Goal: Task Accomplishment & Management: Complete application form

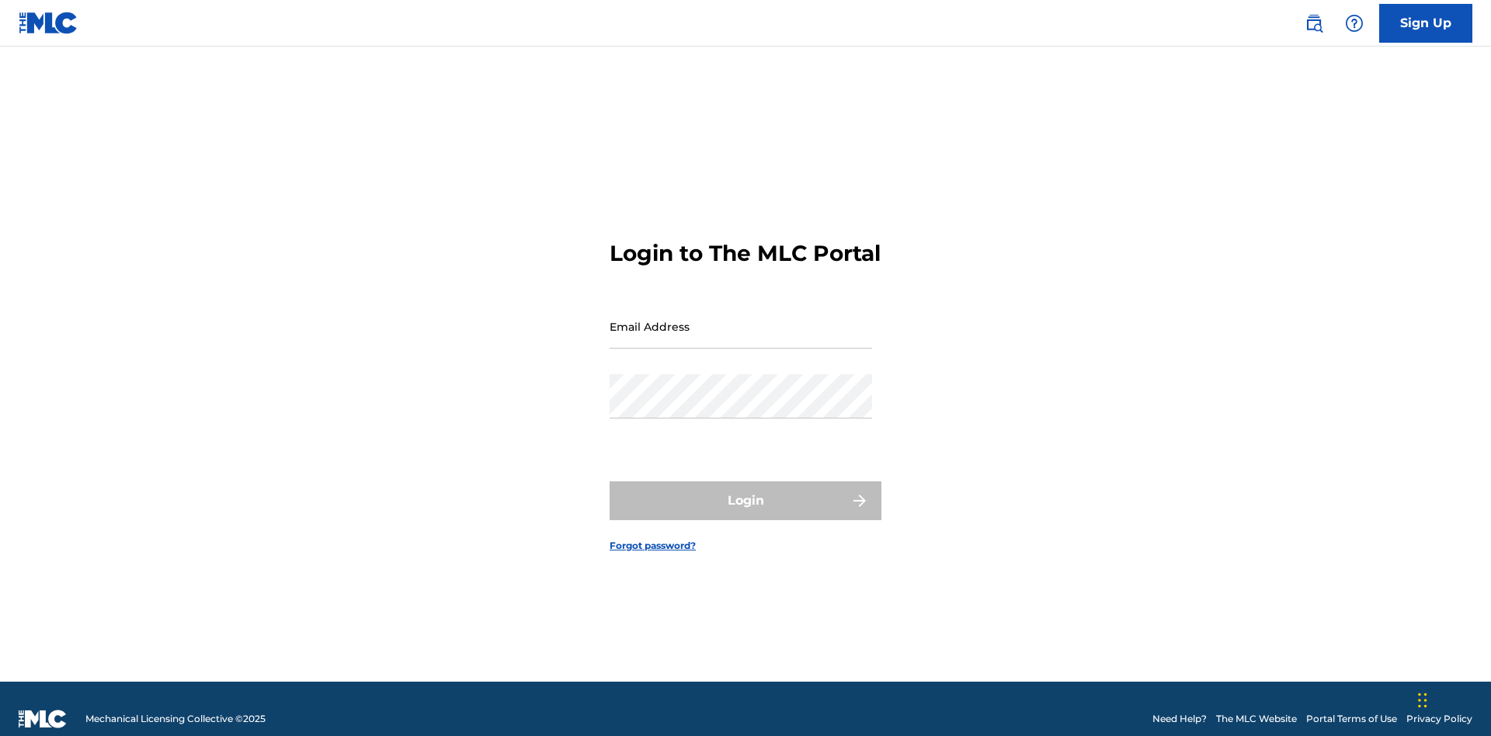
scroll to position [20, 0]
click at [741, 319] on input "Email Address" at bounding box center [741, 326] width 262 height 44
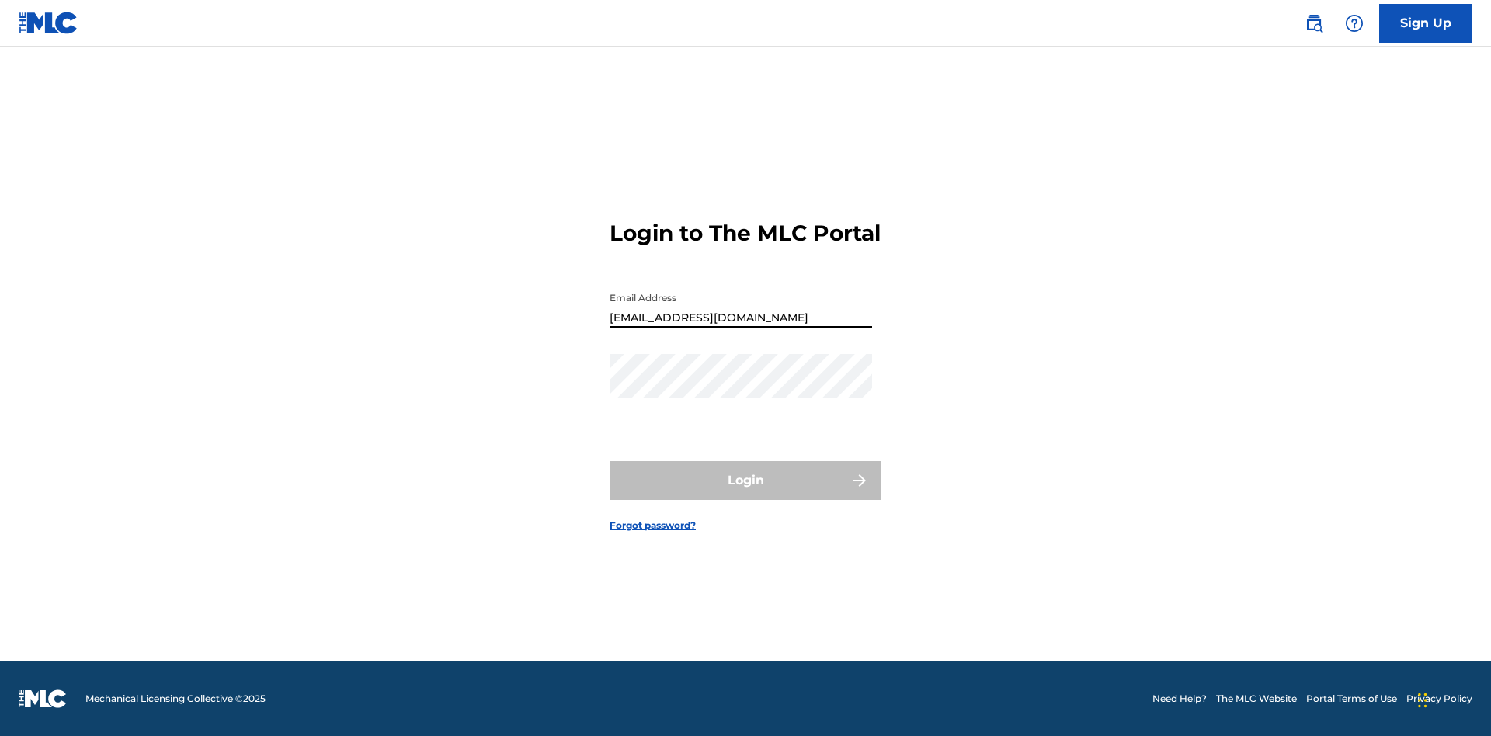
type input "[EMAIL_ADDRESS][DOMAIN_NAME]"
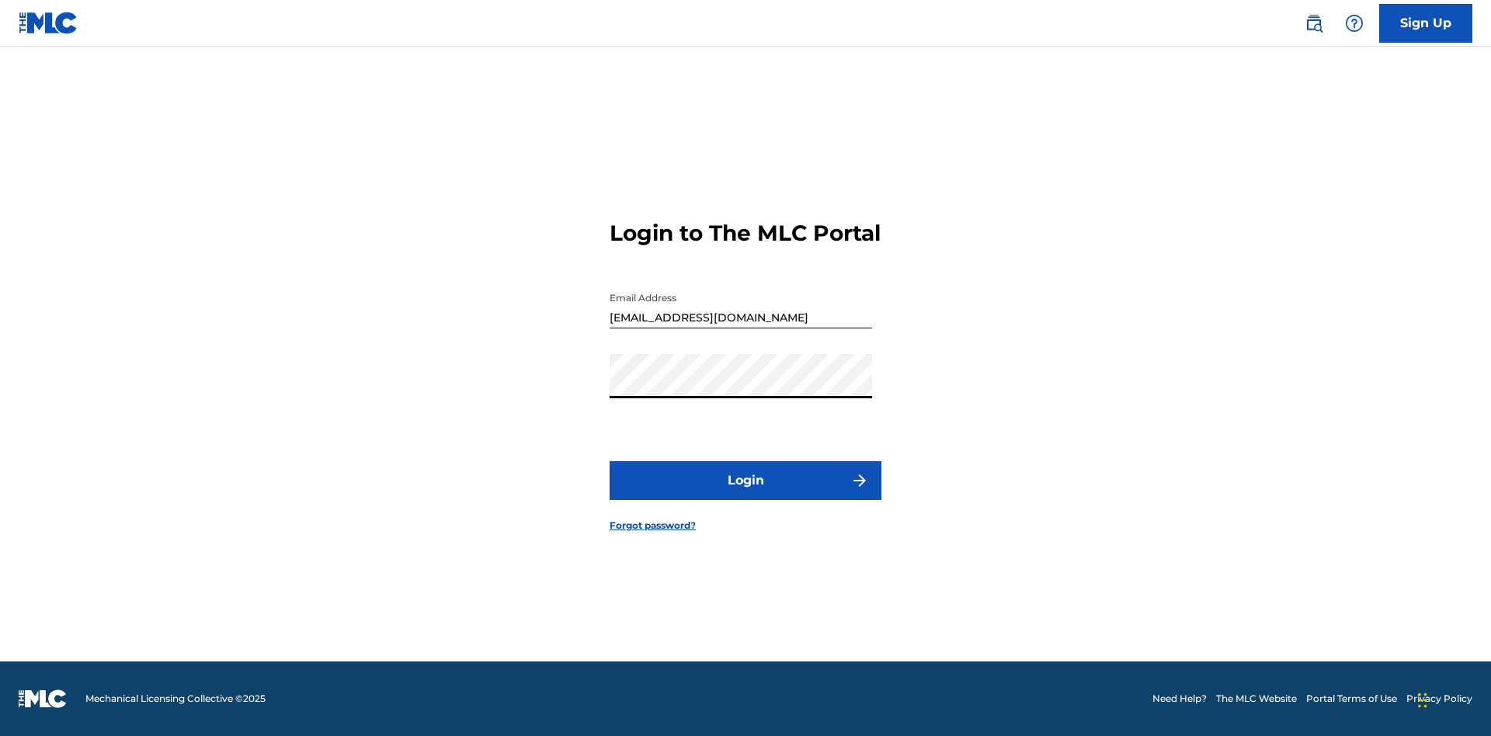
click at [745, 494] on button "Login" at bounding box center [746, 480] width 272 height 39
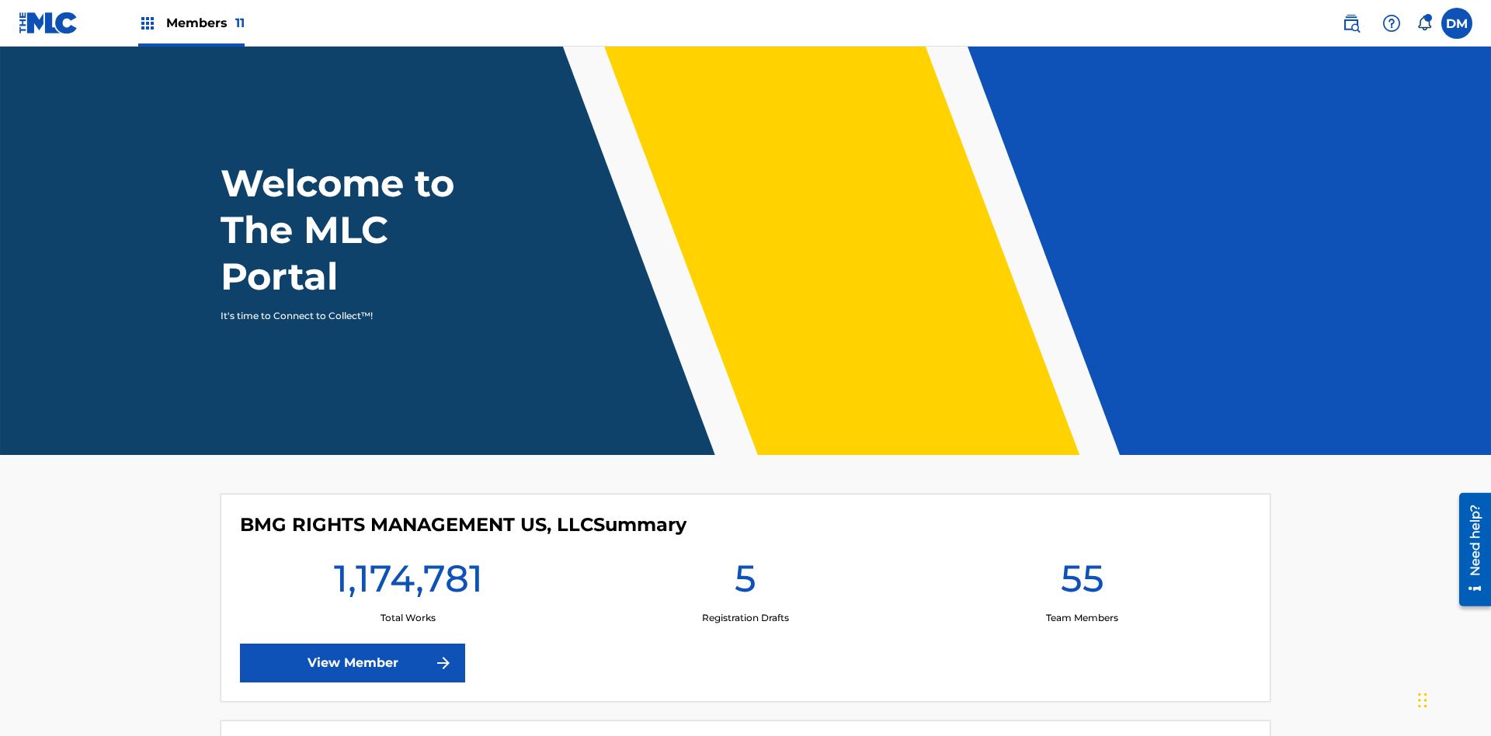
scroll to position [67, 0]
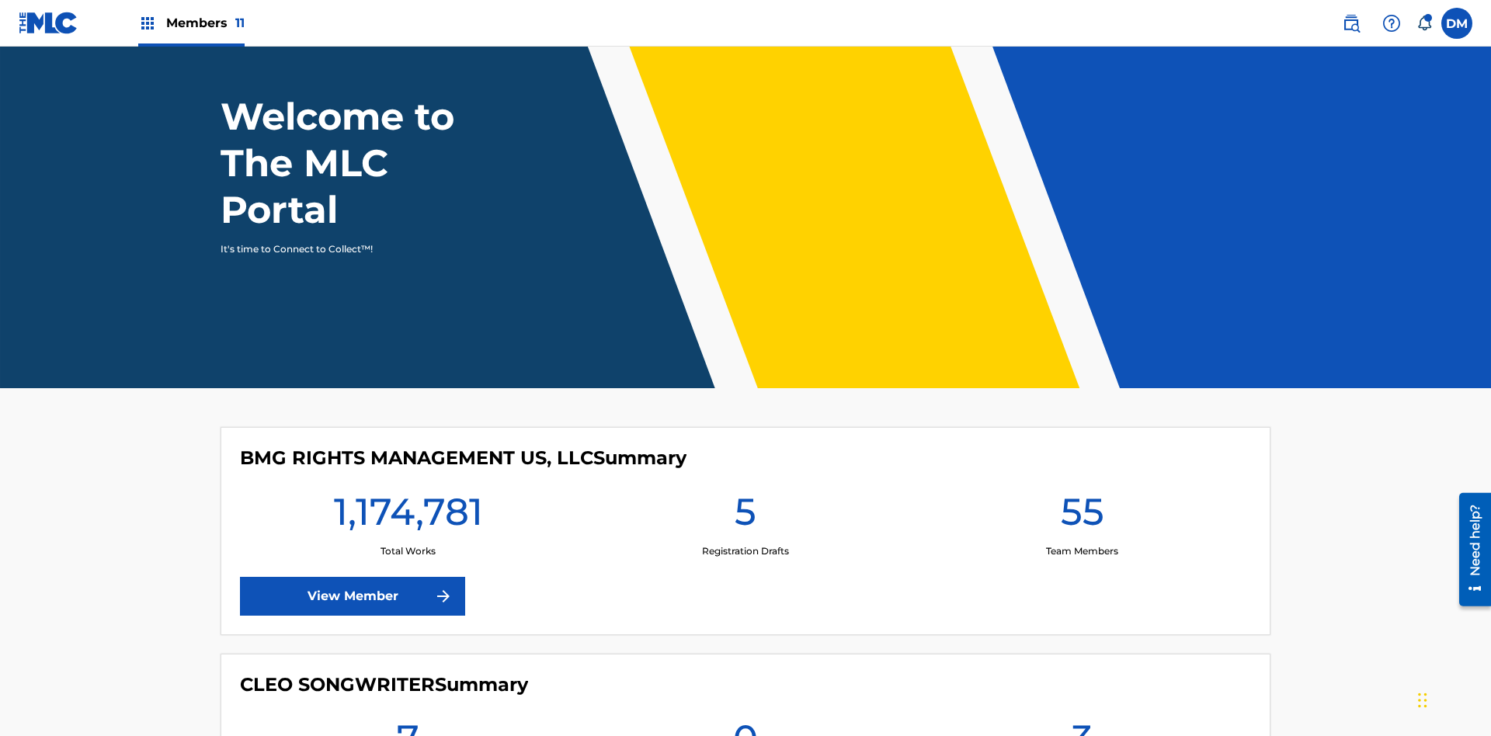
click at [1457, 23] on label at bounding box center [1456, 23] width 31 height 31
click at [1457, 23] on input "DM Duke McTesterson duke.mctesterson@gmail.com Notification Preferences Profile…" at bounding box center [1457, 23] width 0 height 0
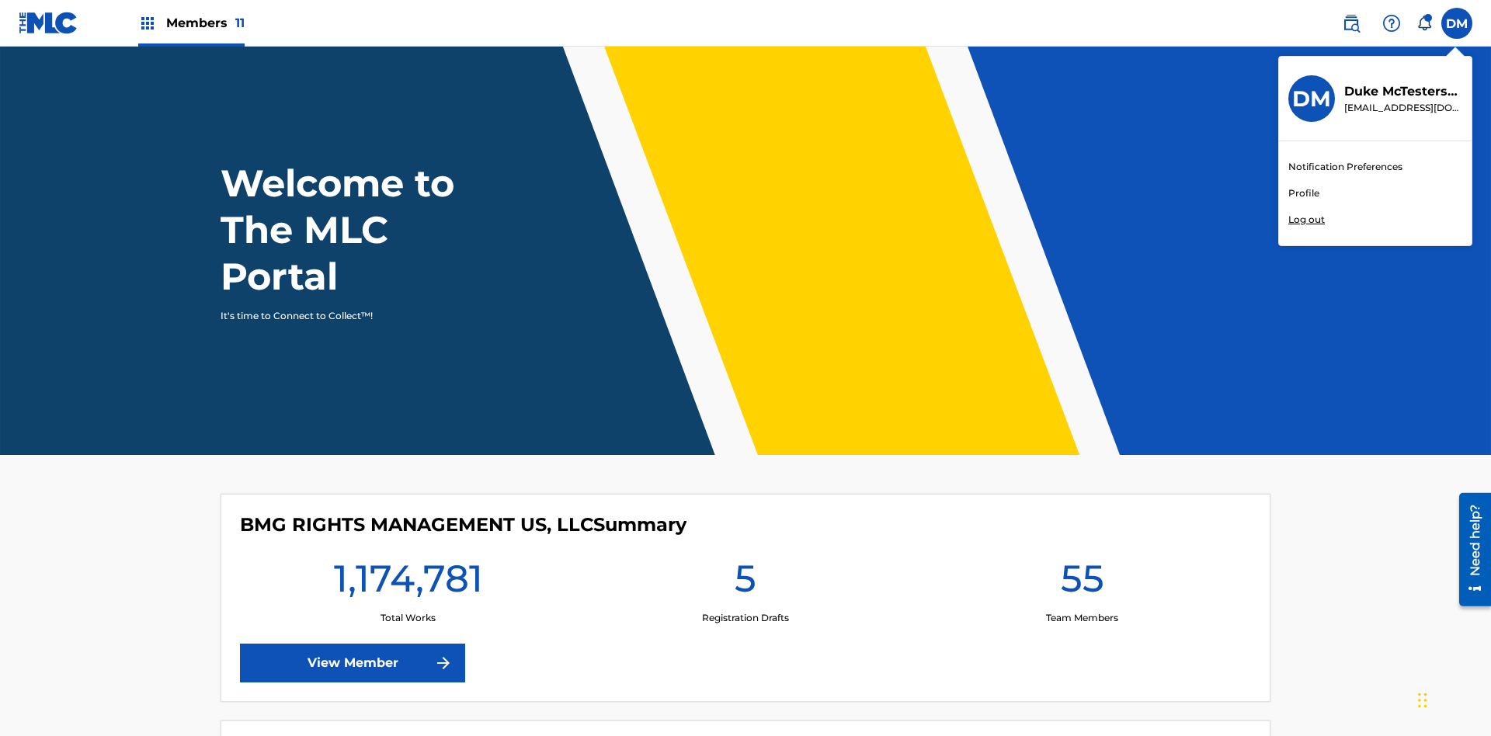
scroll to position [93, 0]
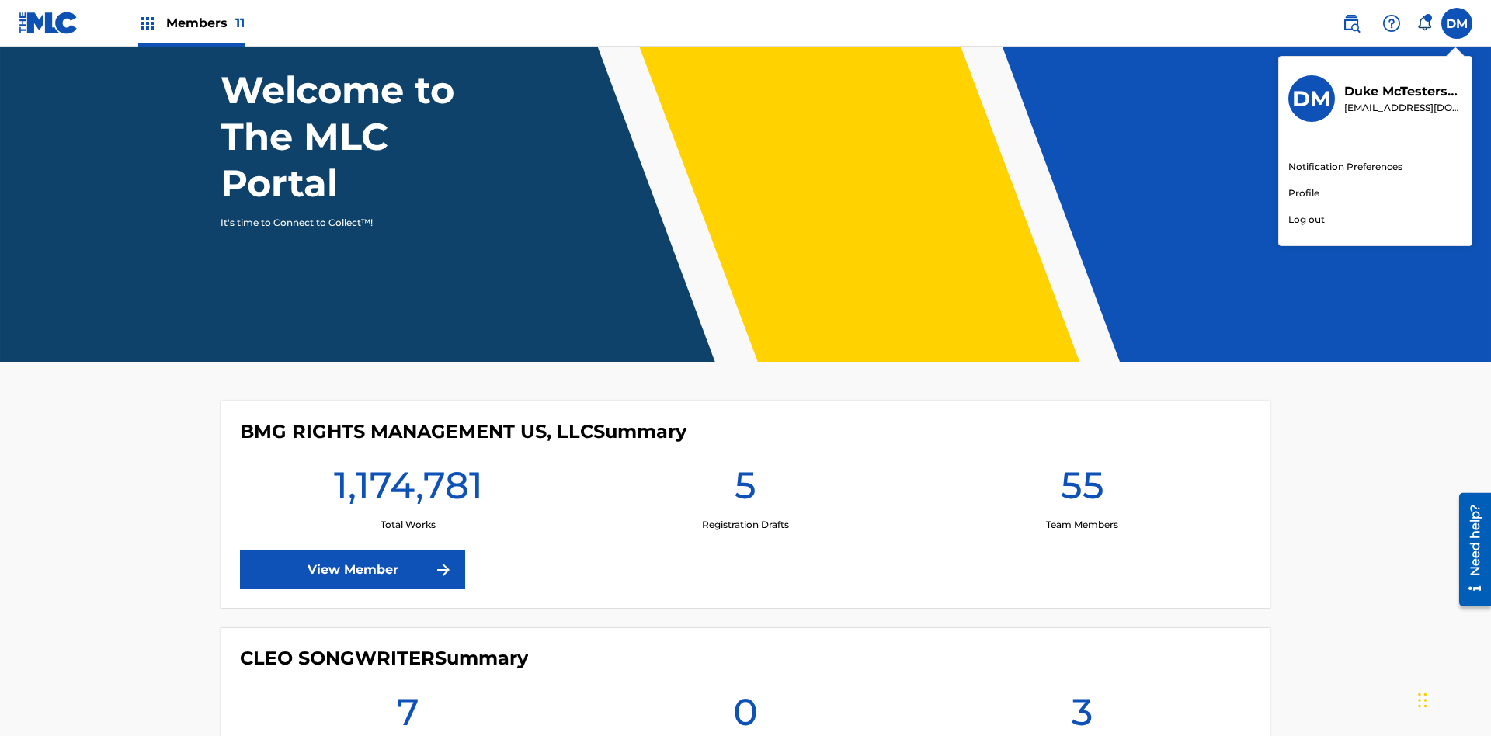
click at [1303, 193] on link "Profile" at bounding box center [1303, 193] width 31 height 14
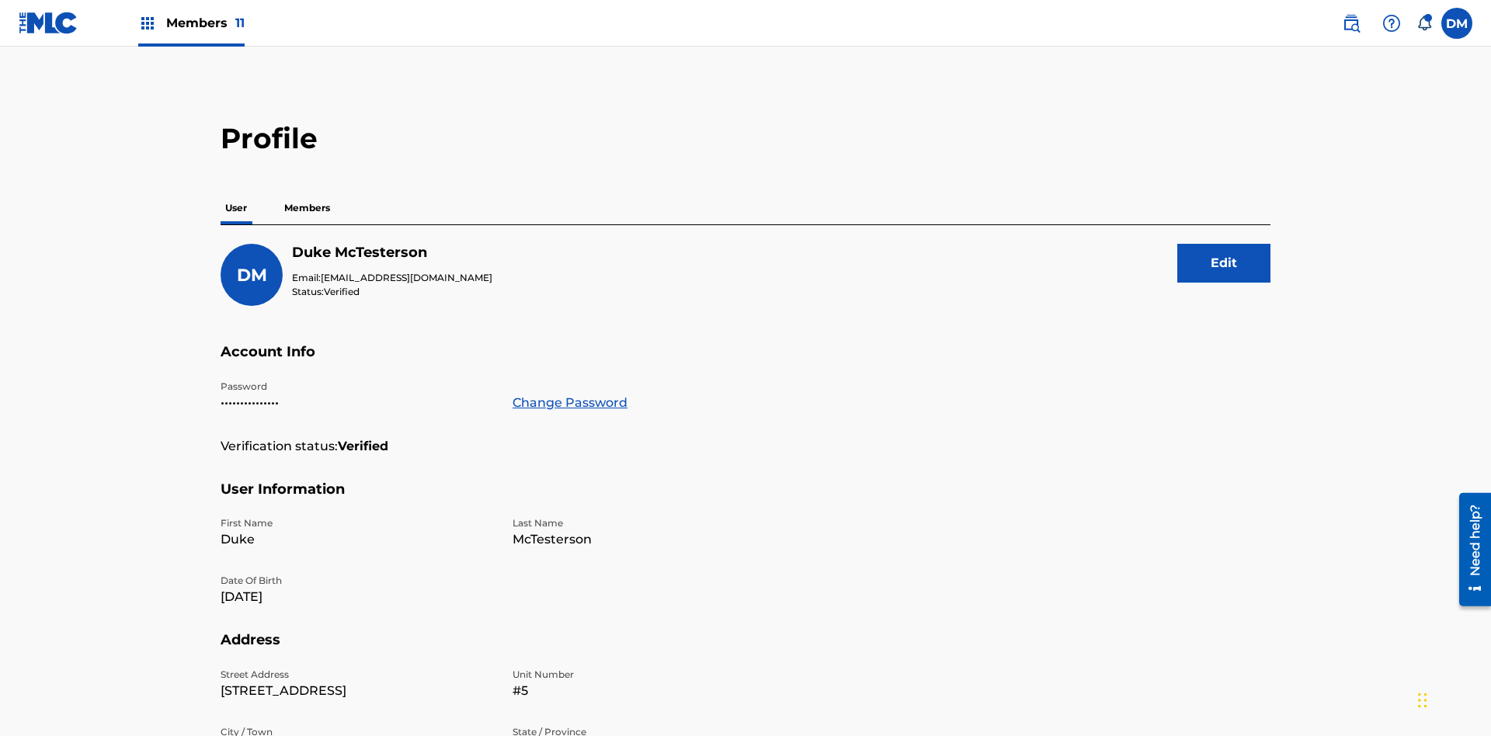
click at [307, 192] on p "Members" at bounding box center [307, 208] width 55 height 33
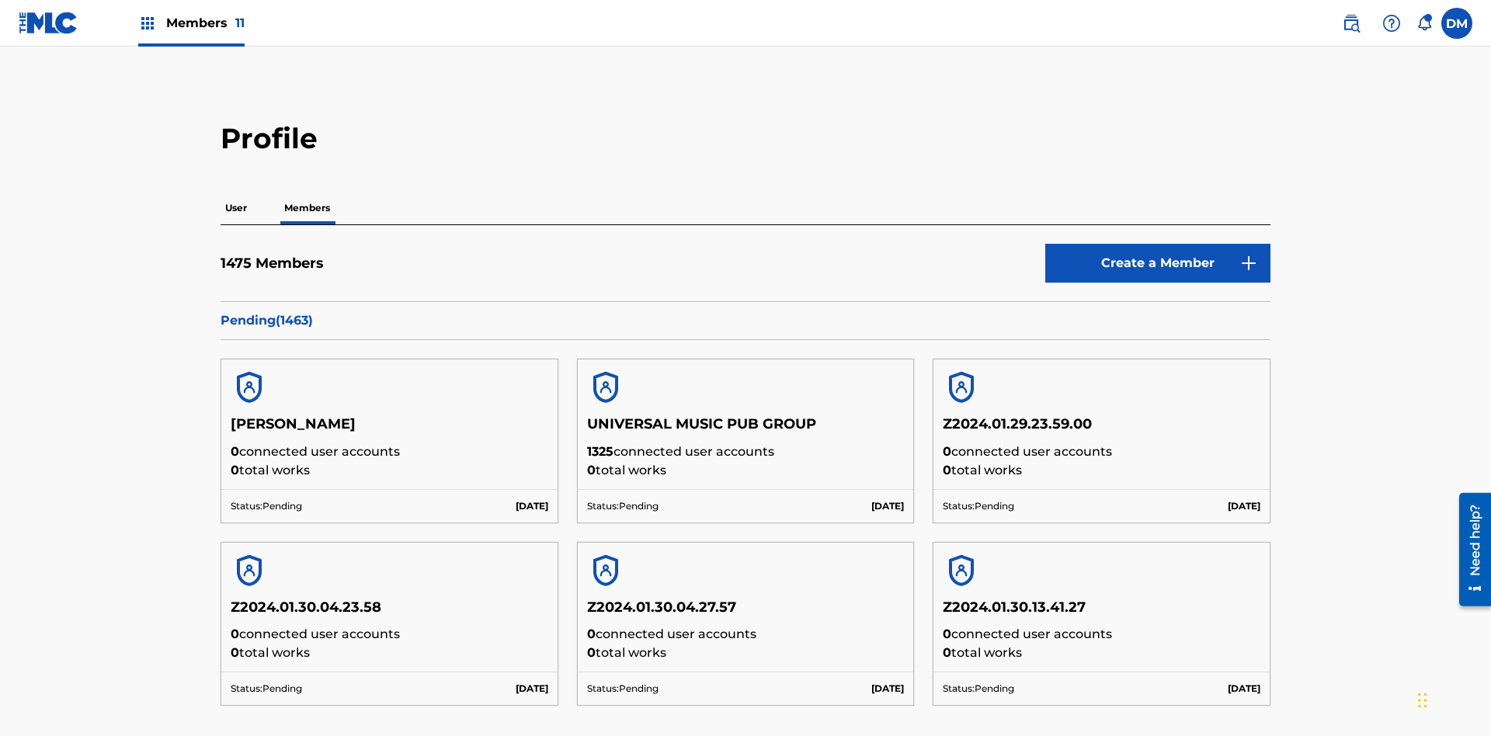
click at [1158, 244] on link "Create a Member" at bounding box center [1157, 263] width 225 height 39
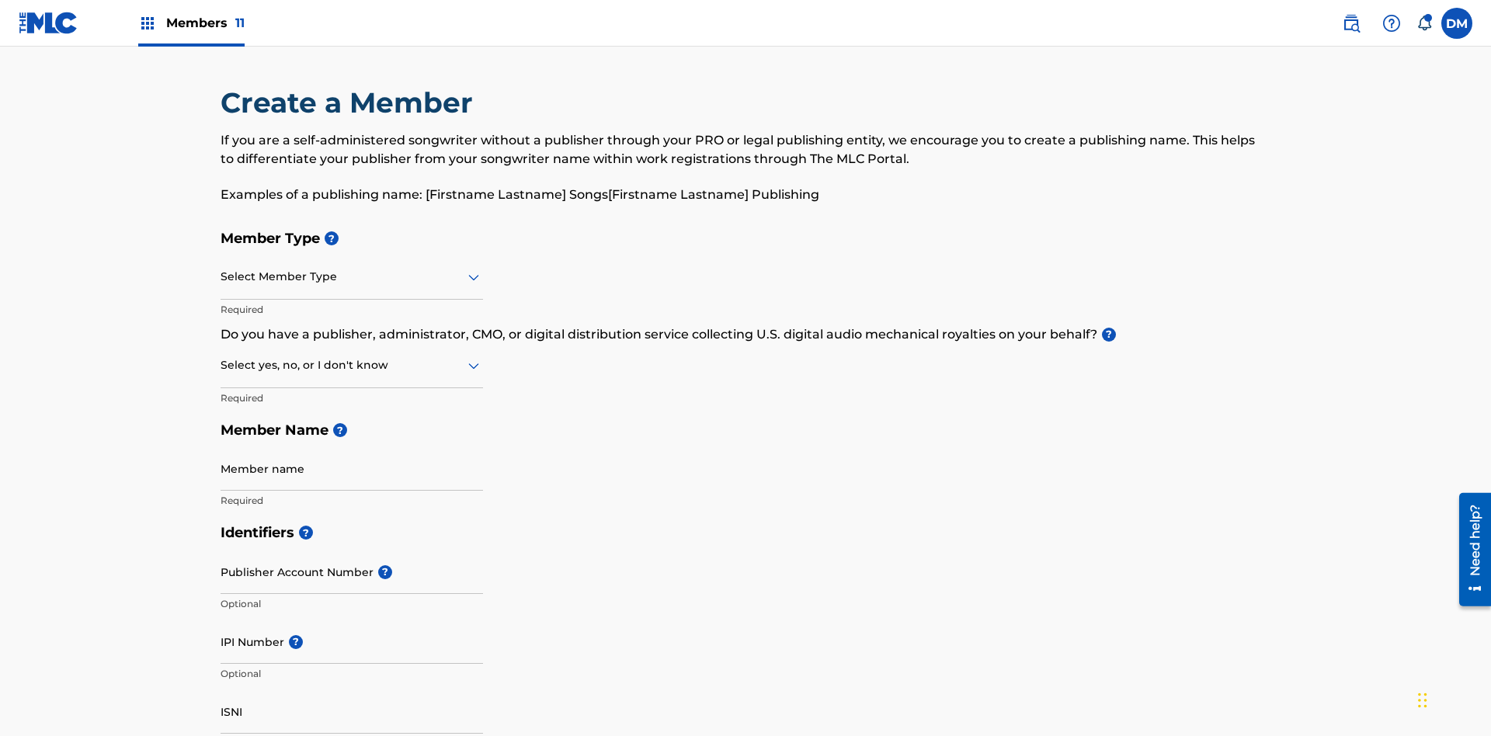
click at [221, 269] on input "text" at bounding box center [222, 277] width 3 height 16
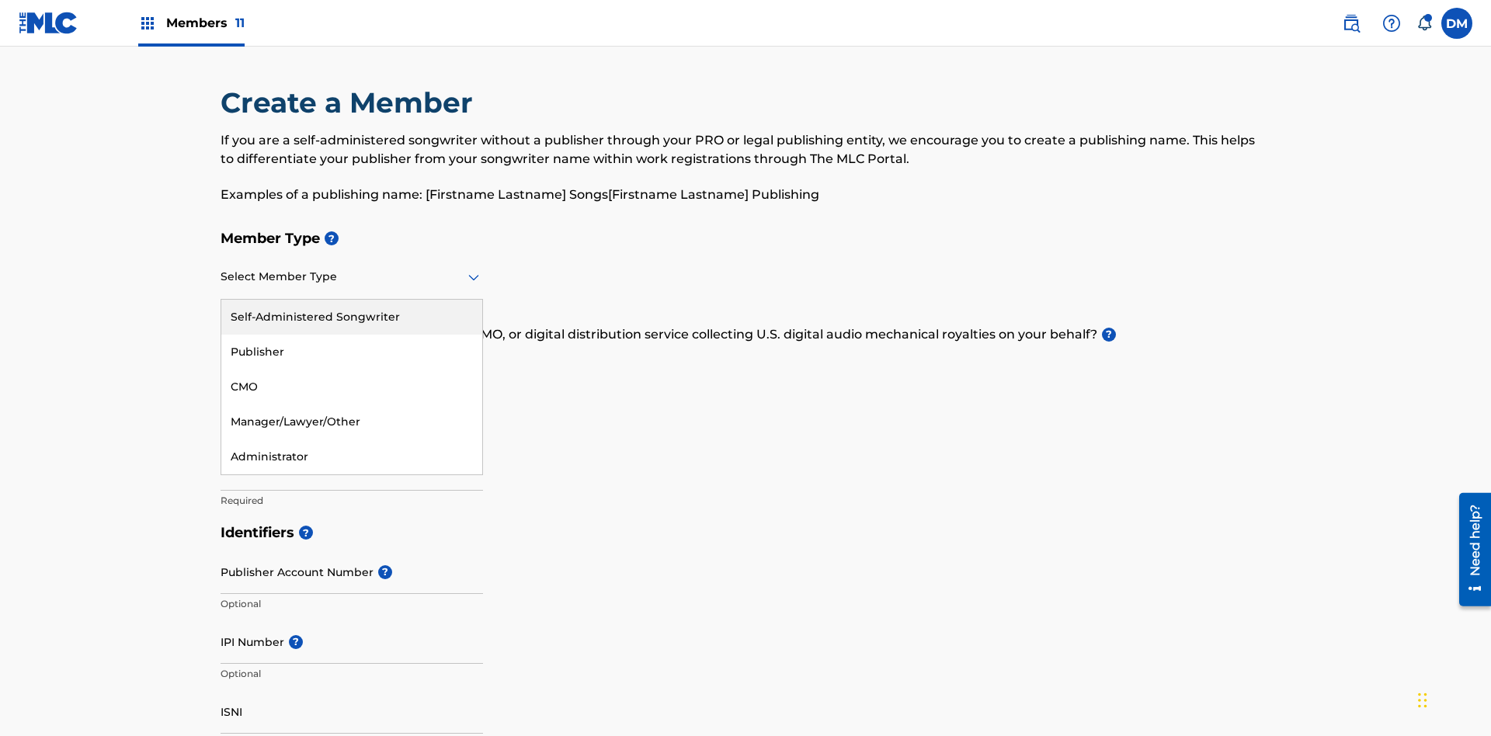
scroll to position [175, 0]
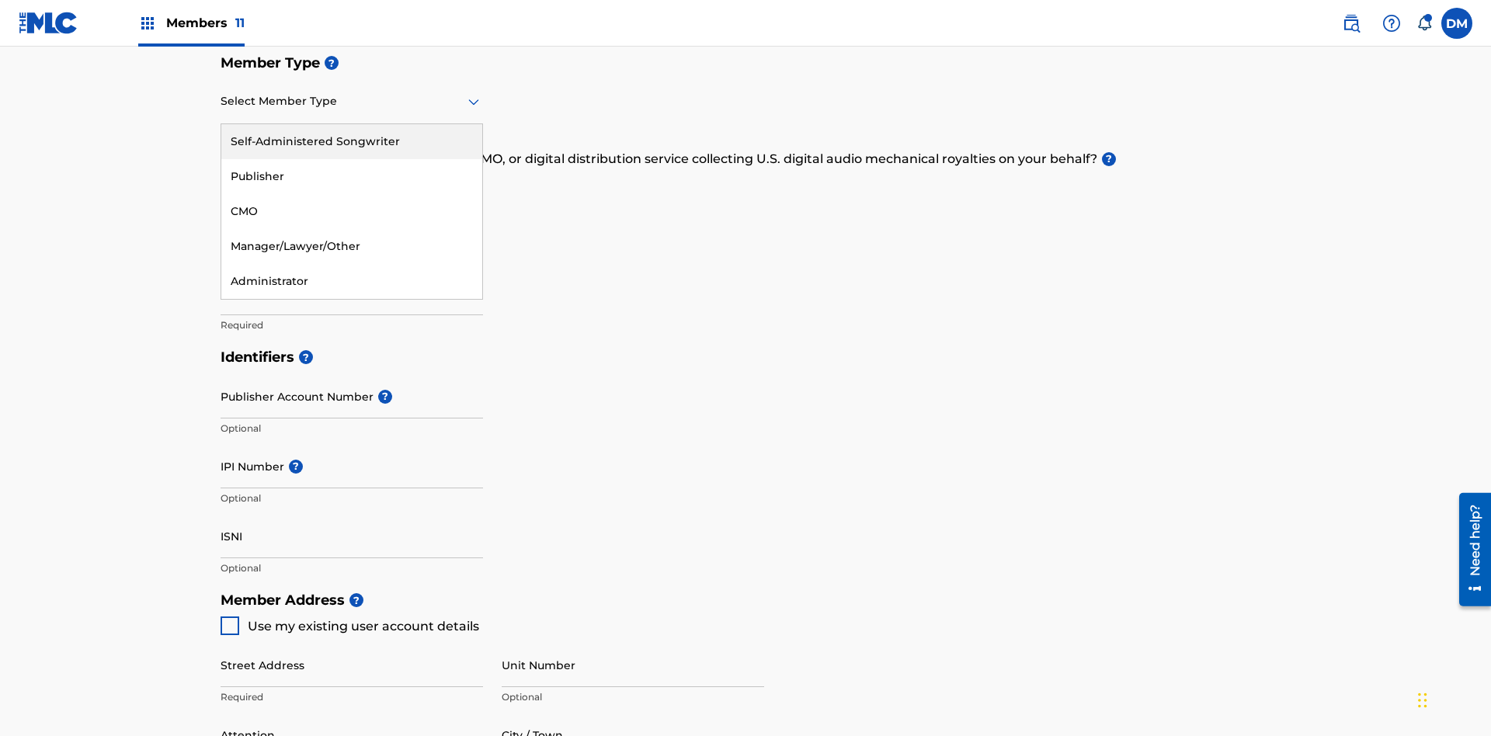
click at [352, 141] on div "Self-Administered Songwriter" at bounding box center [351, 141] width 261 height 35
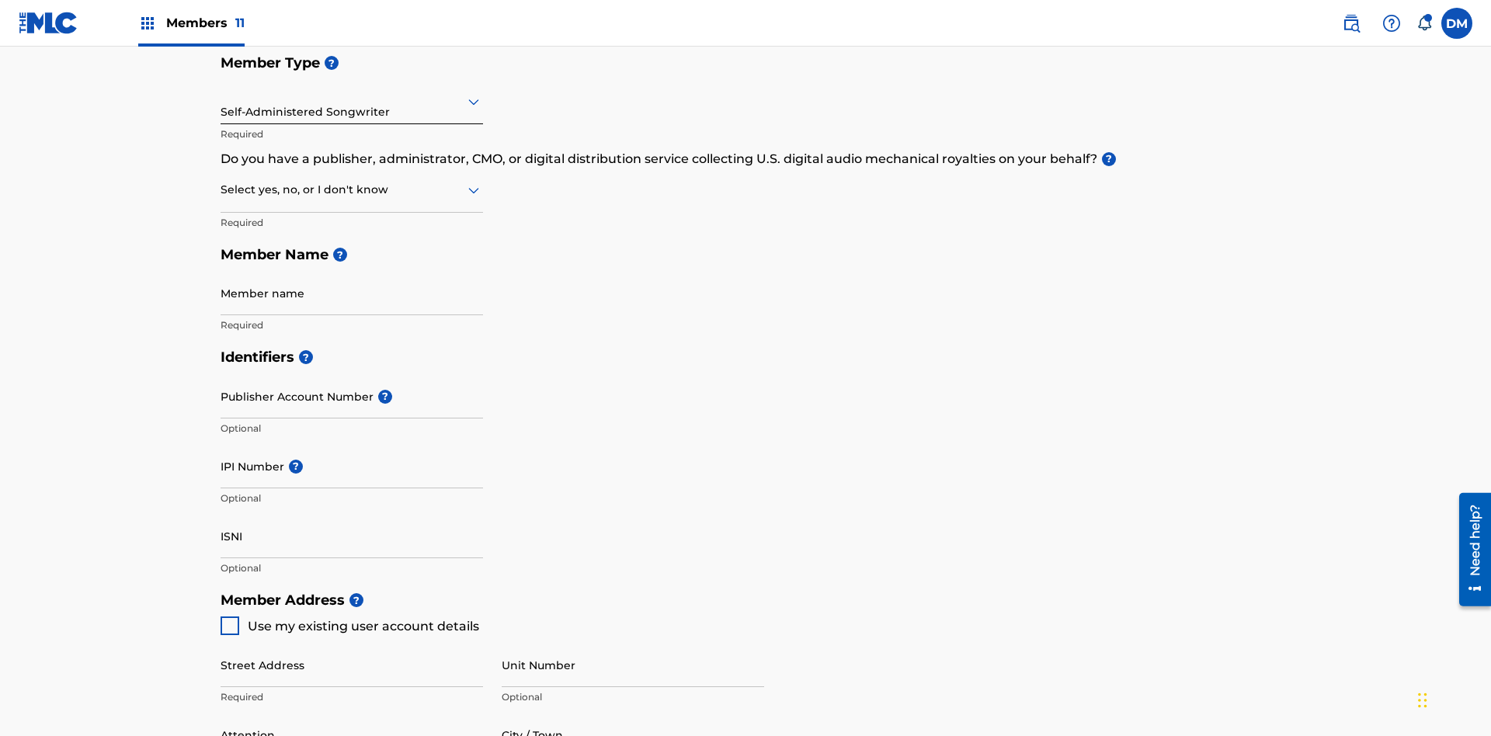
scroll to position [264, 0]
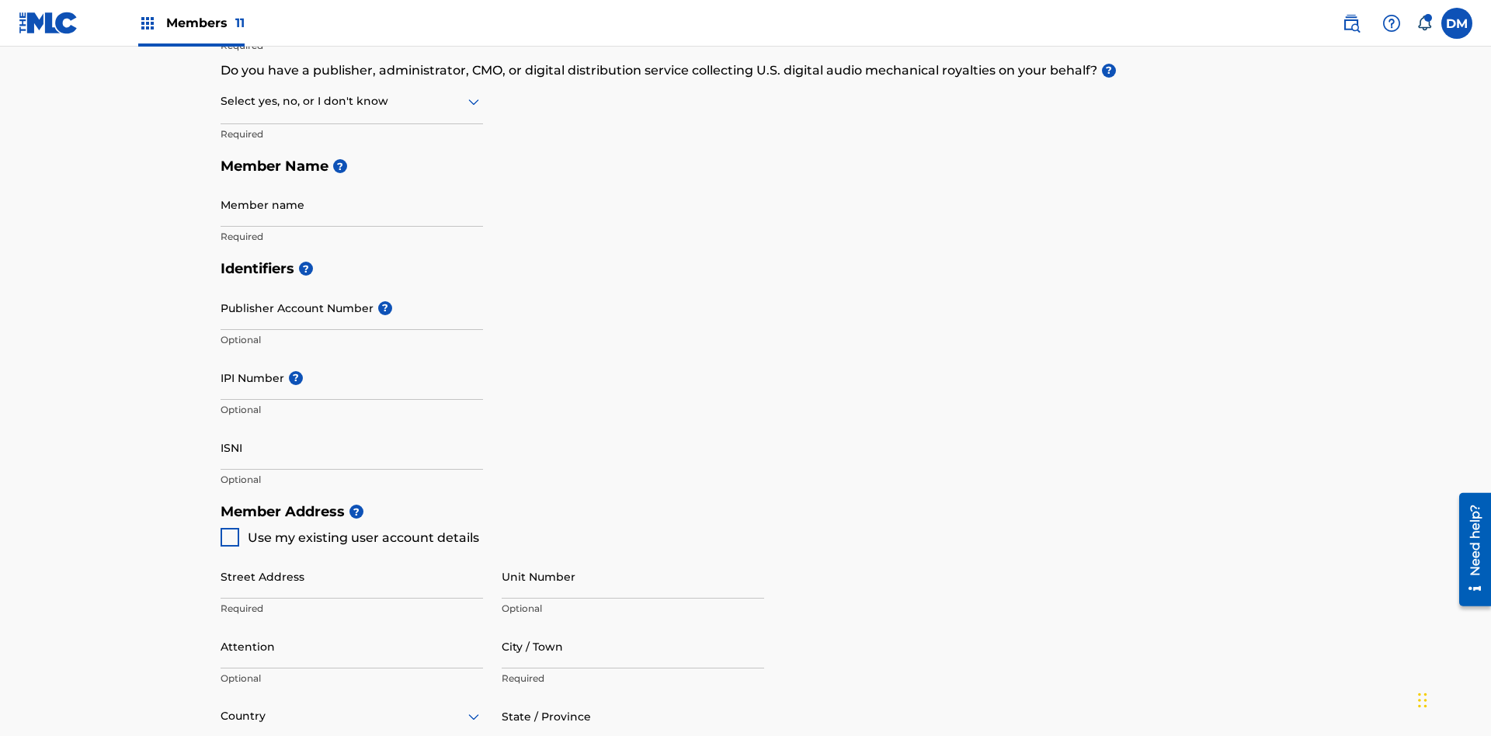
click at [221, 101] on input "text" at bounding box center [222, 101] width 3 height 16
click at [352, 176] on div "No" at bounding box center [351, 176] width 261 height 35
click at [349, 530] on span "Use my existing user account details" at bounding box center [363, 537] width 231 height 15
type input "123 Main Street"
type input "Columbus"
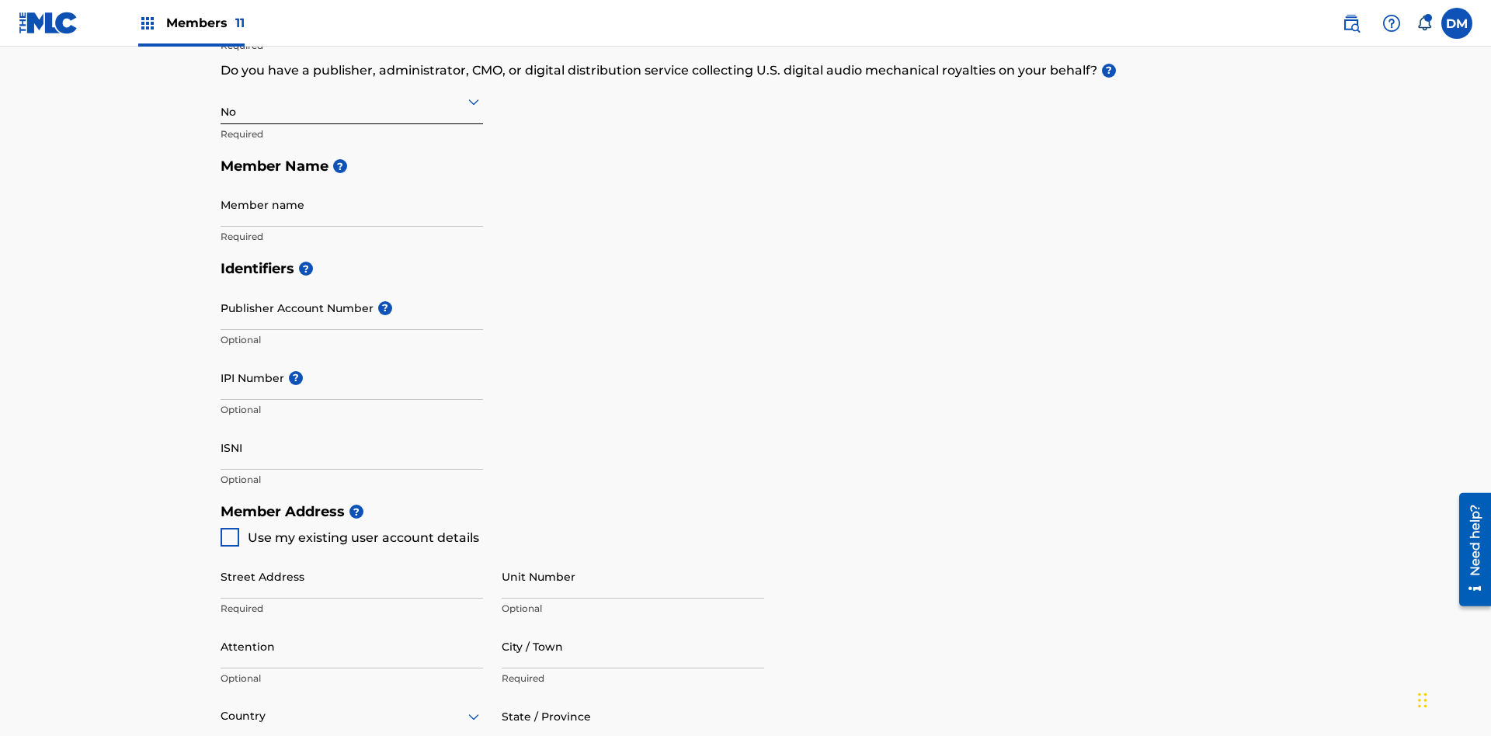
type input "43203"
type input "740"
type input "8086351"
type input "duke.mctesterson@gmail.com"
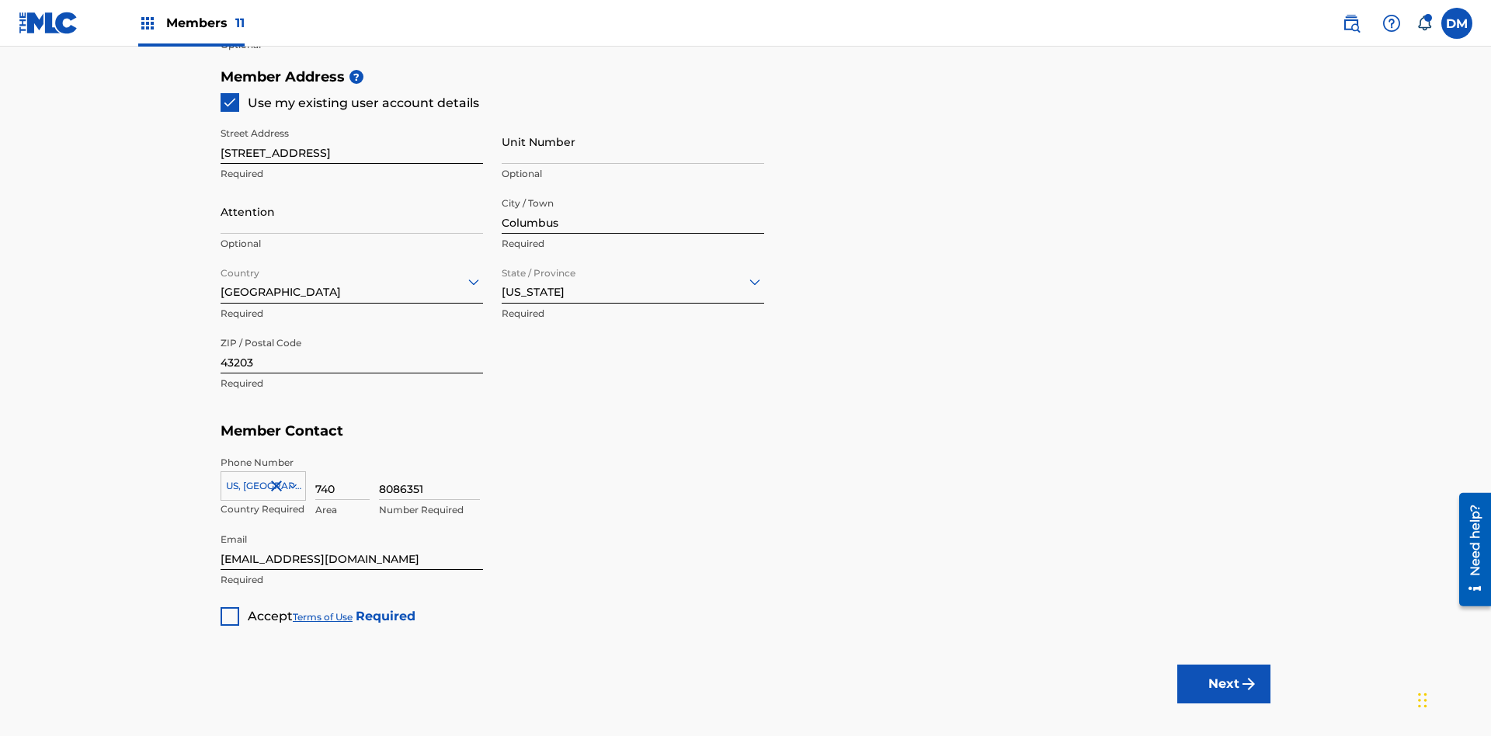
scroll to position [353, 0]
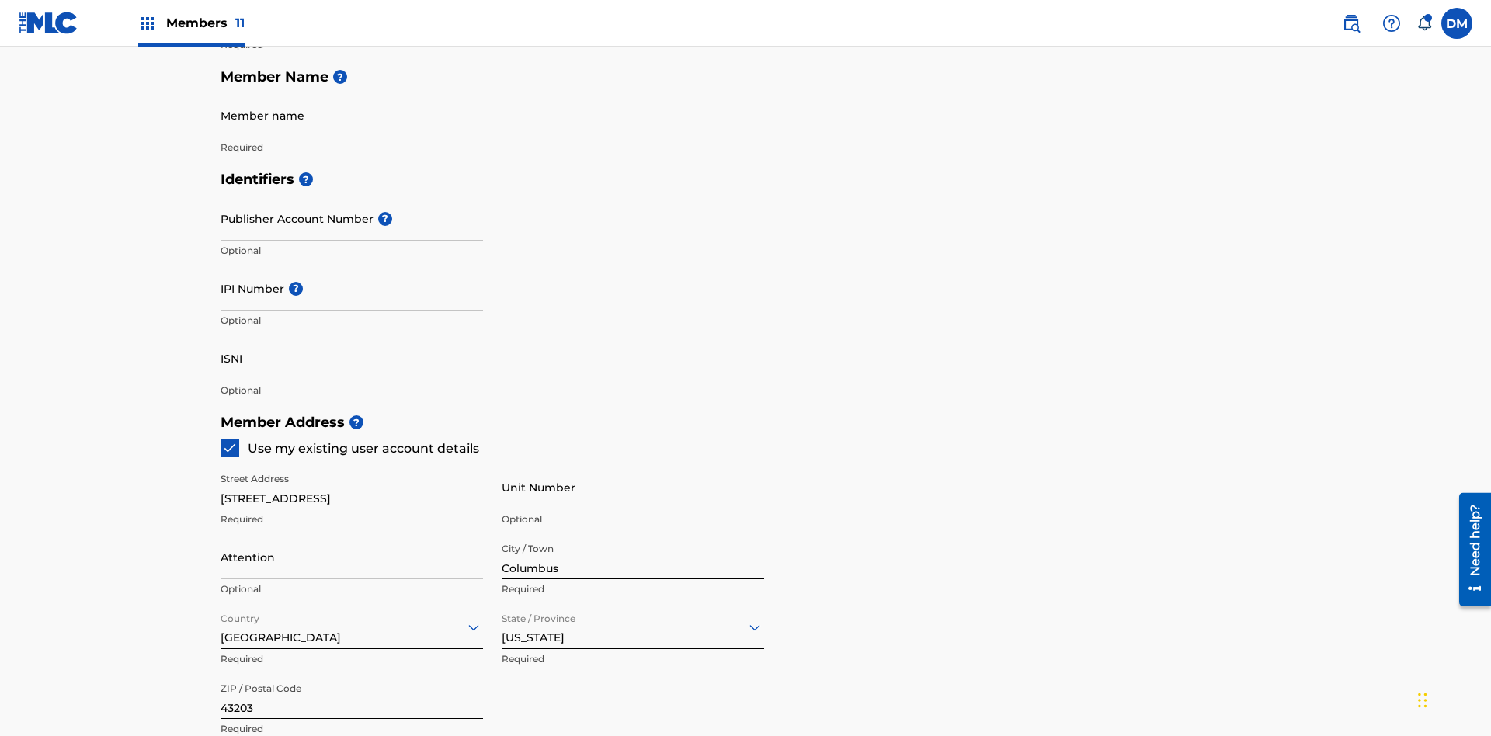
click at [352, 115] on input "Member name" at bounding box center [352, 115] width 262 height 44
type input "Z2025.08.20.04.25.31"
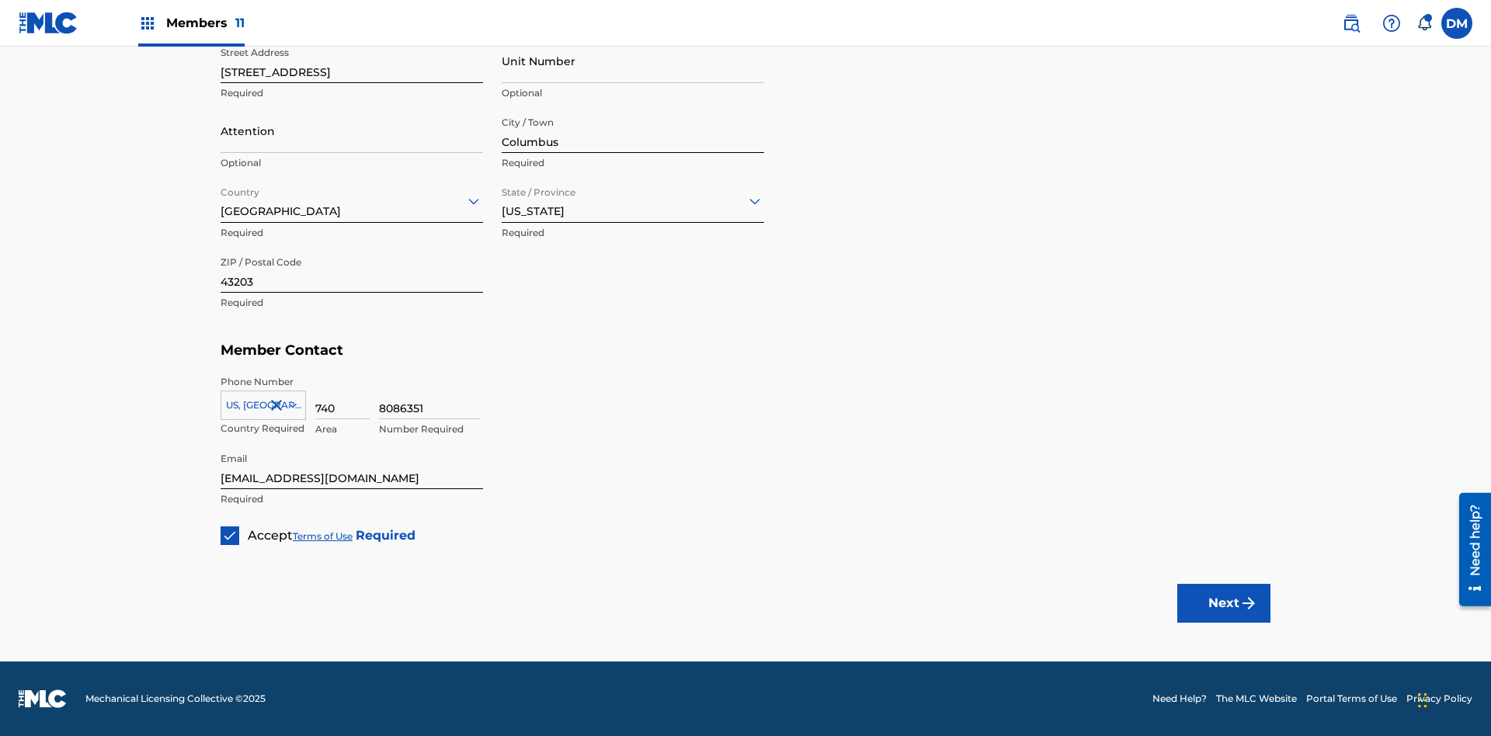
click at [1224, 603] on button "Next" at bounding box center [1223, 603] width 93 height 39
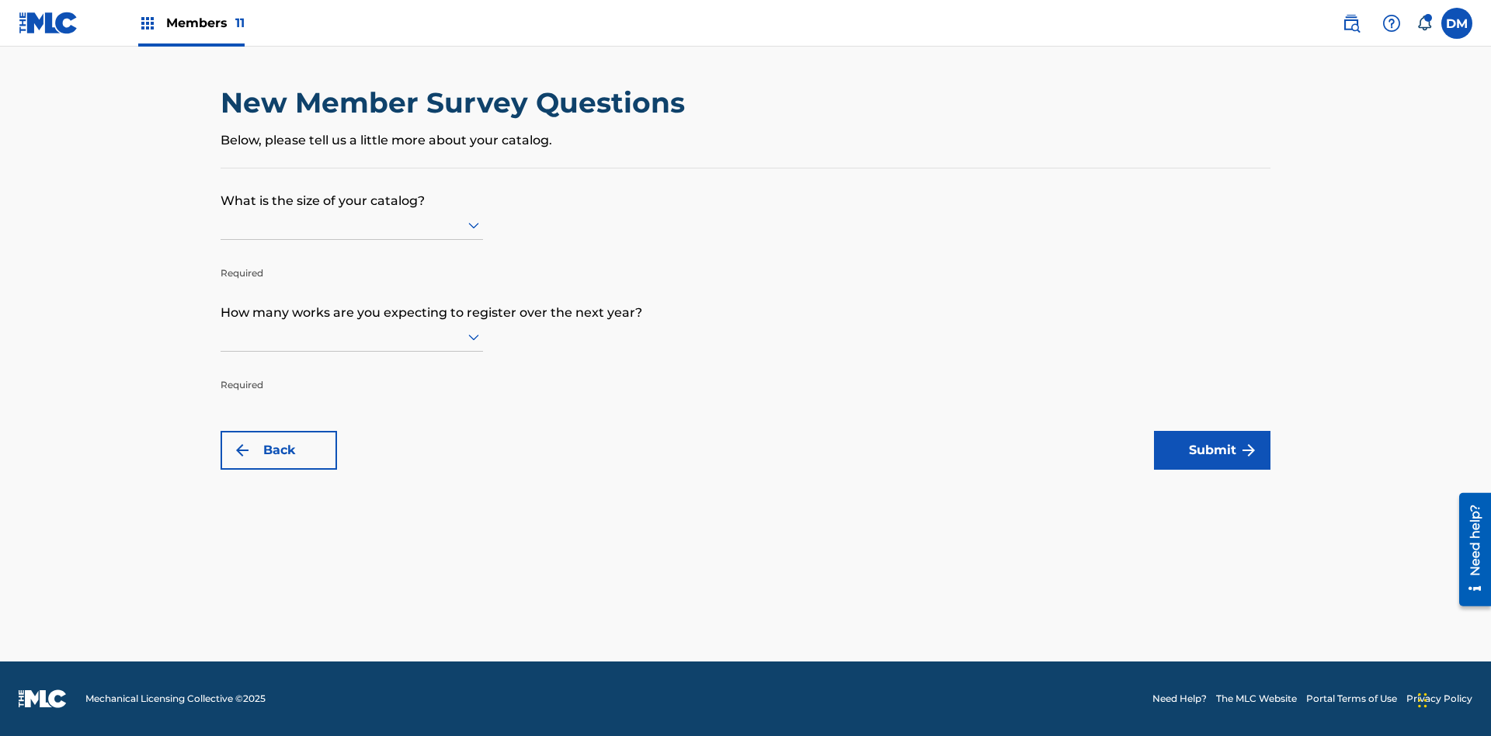
click at [221, 224] on input "text" at bounding box center [222, 225] width 3 height 16
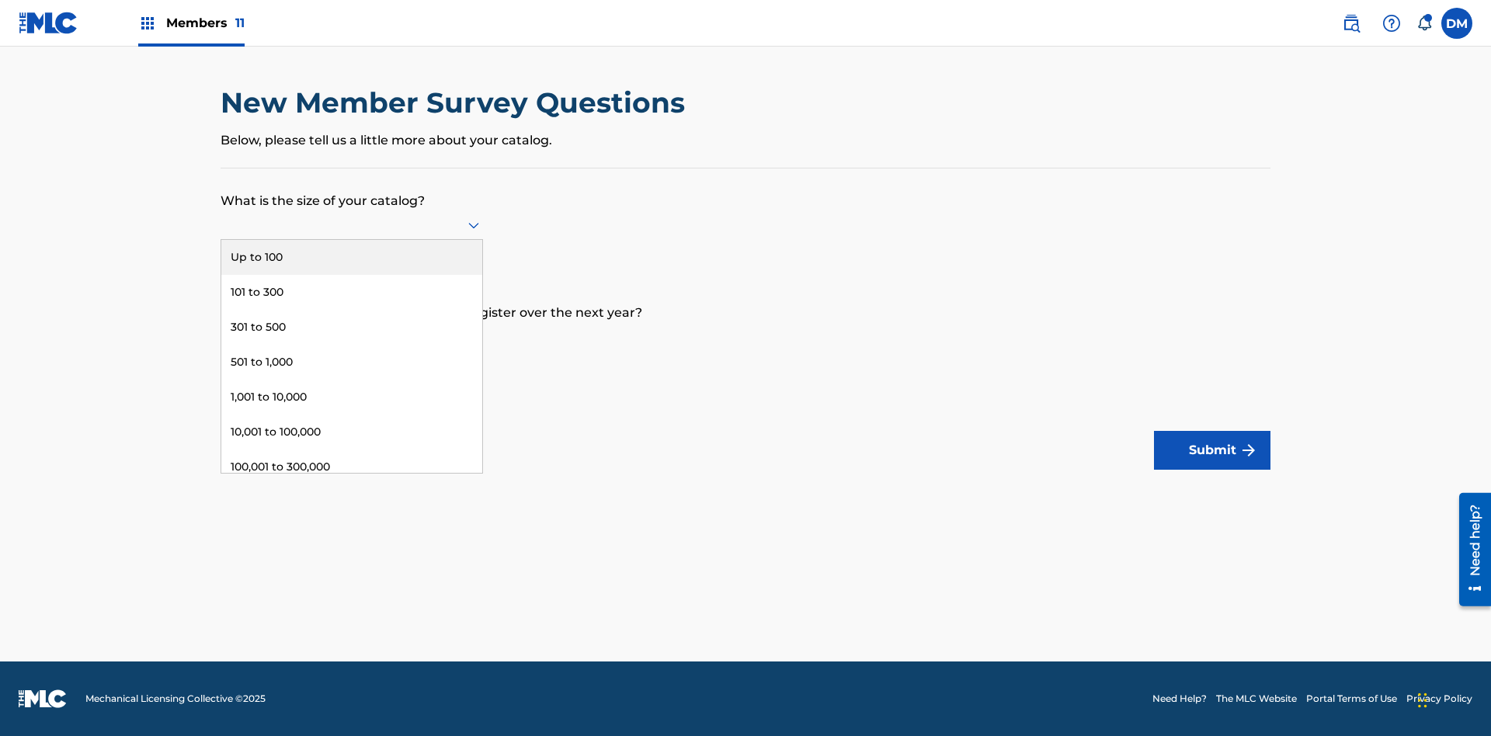
click at [352, 432] on div "10,001 to 100,000" at bounding box center [351, 432] width 261 height 35
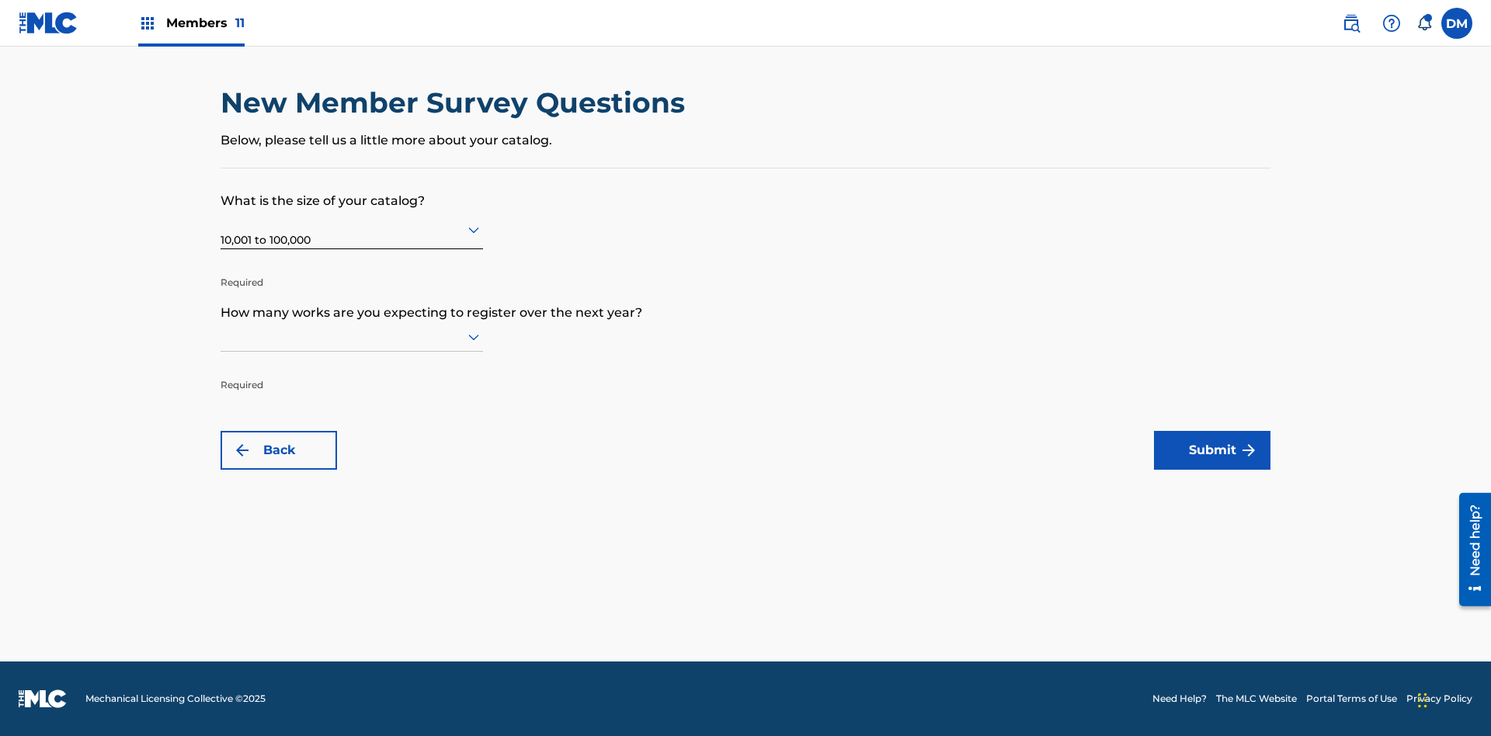
click at [221, 336] on input "text" at bounding box center [222, 336] width 3 height 16
click at [352, 509] on div "1,001 to 10,000" at bounding box center [351, 509] width 261 height 35
click at [1212, 450] on button "Submit" at bounding box center [1212, 450] width 116 height 39
